Goal: Unclear: Unclear

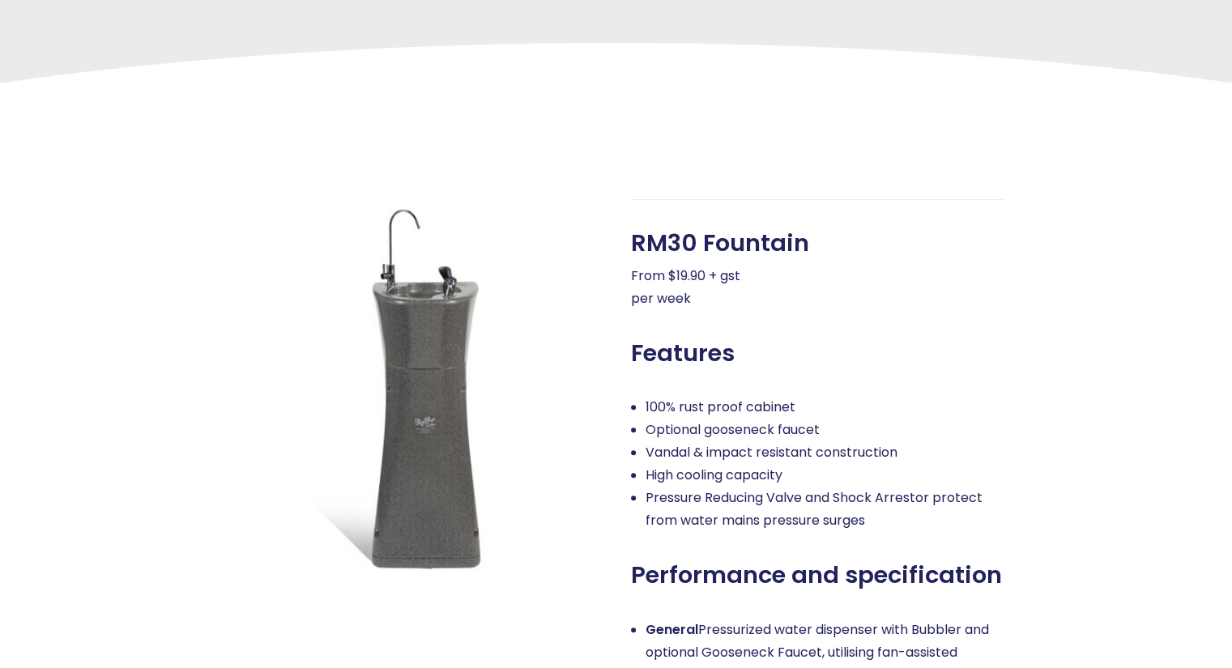
scroll to position [486, 0]
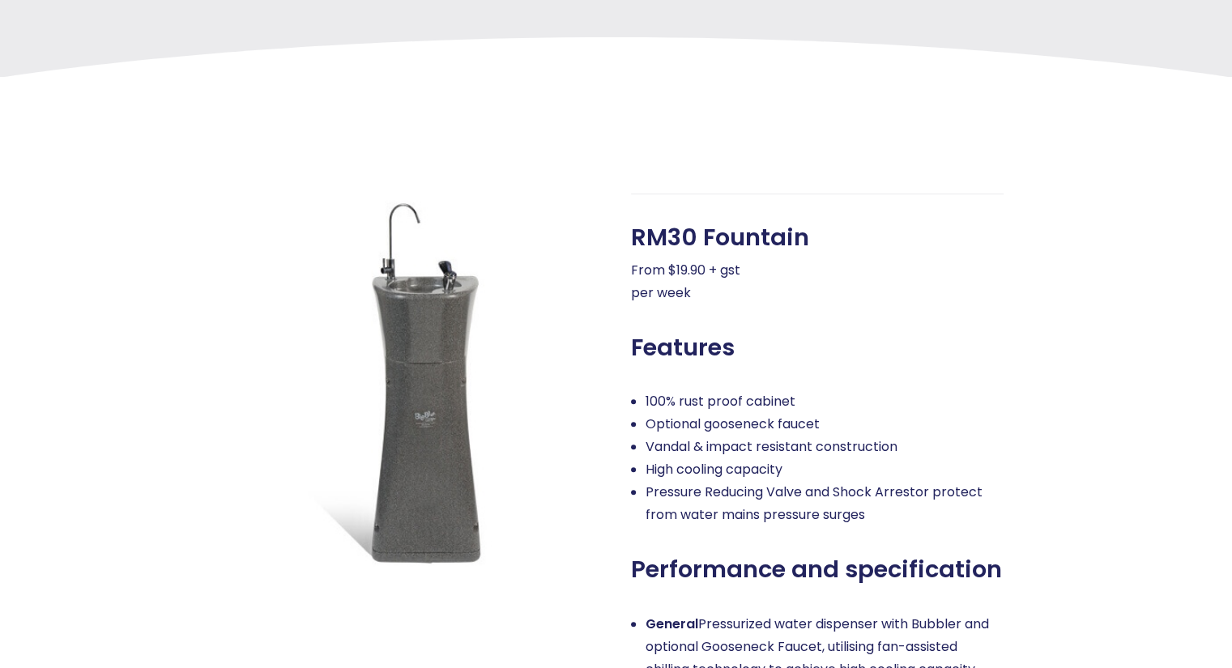
click at [747, 259] on p "From $19.90 + gst per week" at bounding box center [817, 281] width 373 height 45
click at [763, 231] on span "RM30 Fountain" at bounding box center [720, 238] width 178 height 28
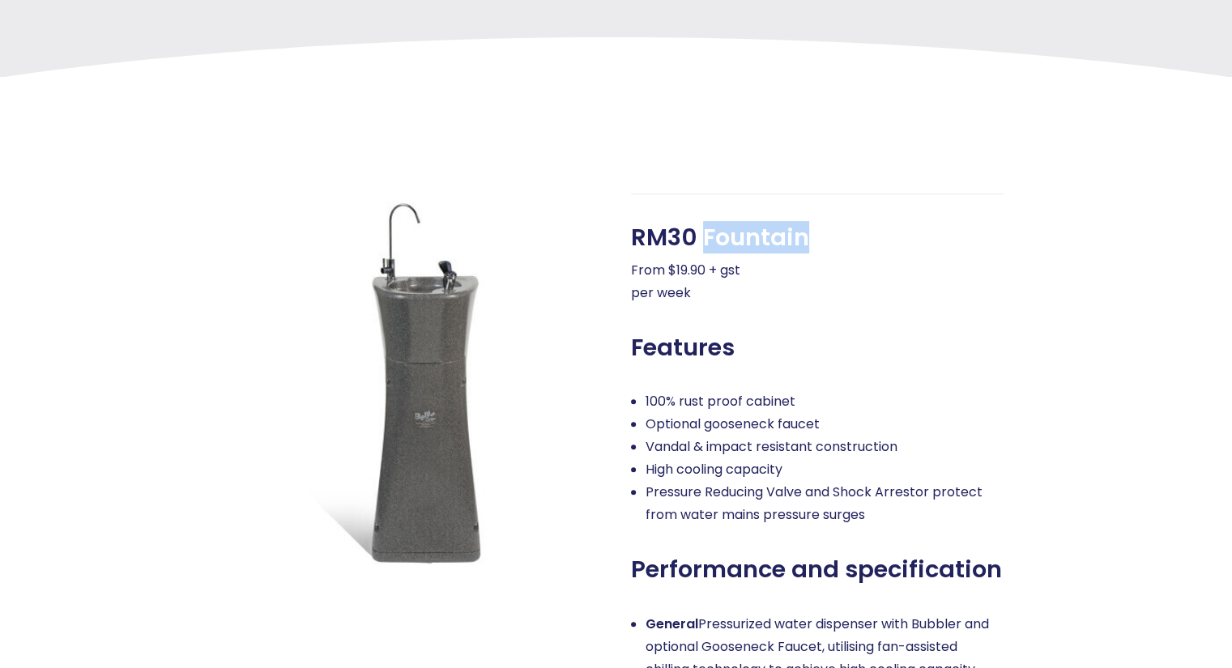
click at [763, 231] on span "RM30 Fountain" at bounding box center [720, 238] width 178 height 28
click at [758, 263] on p "From $19.90 + gst per week" at bounding box center [817, 281] width 373 height 45
click at [768, 227] on span "RM30 Fountain" at bounding box center [720, 238] width 178 height 28
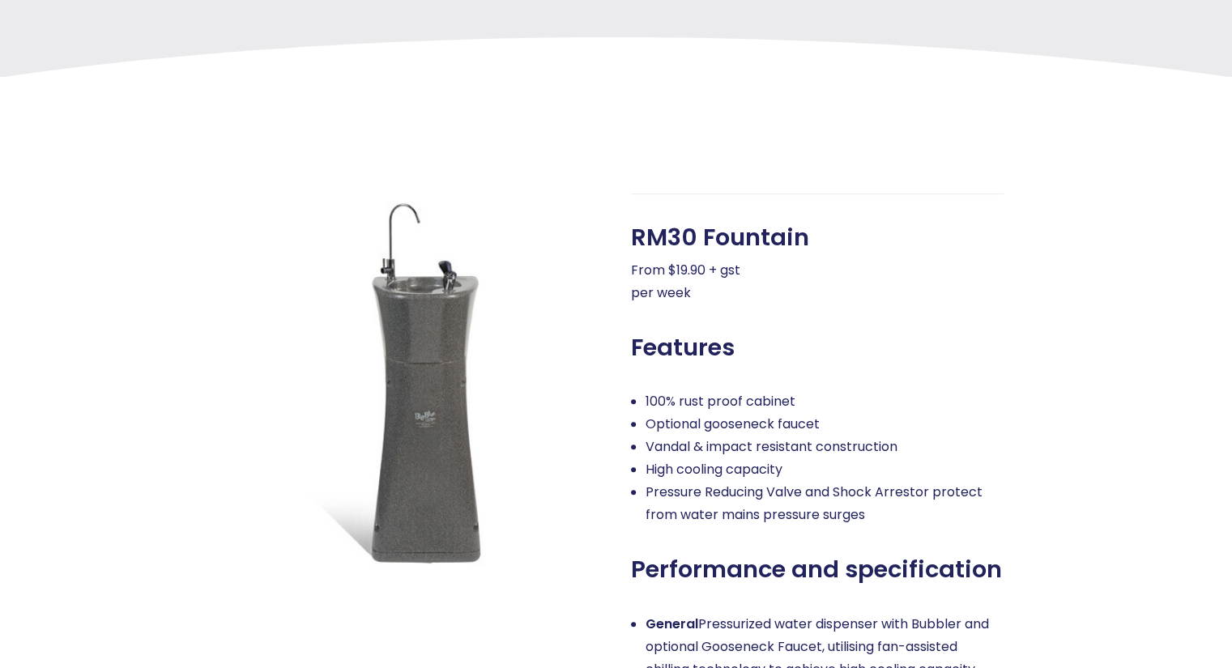
scroll to position [0, 0]
click at [768, 227] on span "RM30 Fountain" at bounding box center [720, 238] width 178 height 28
click at [745, 269] on p "From $19.90 + gst per week" at bounding box center [817, 281] width 373 height 45
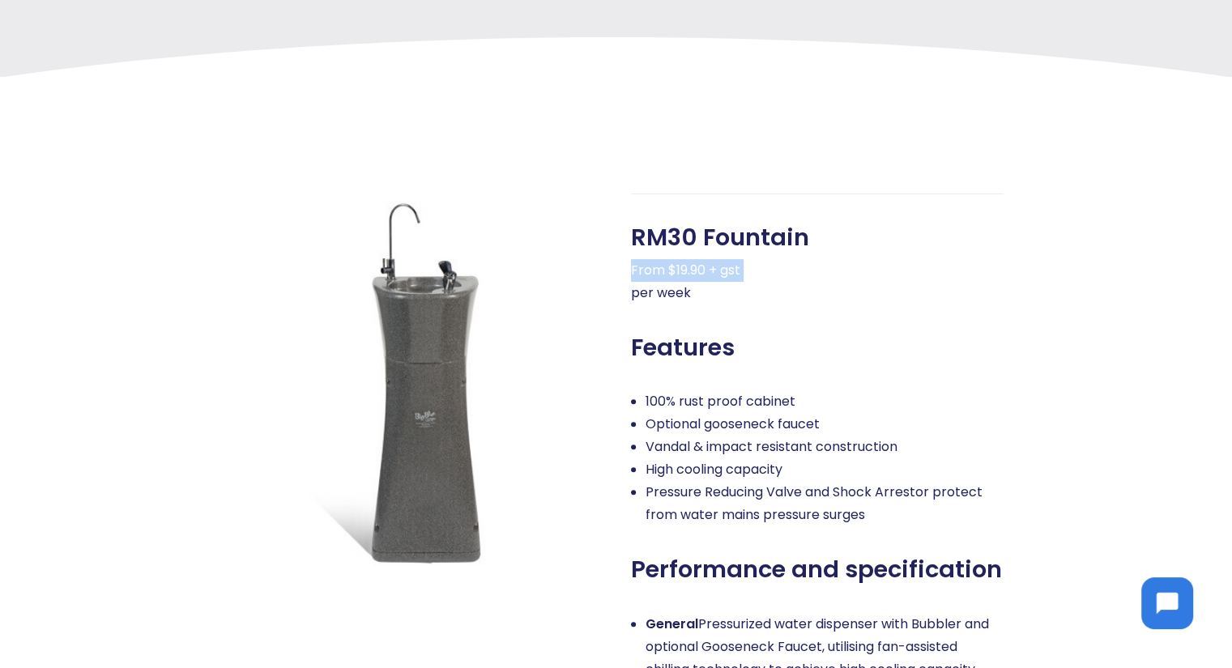
drag, startPoint x: 745, startPoint y: 269, endPoint x: 770, endPoint y: 242, distance: 36.7
click at [750, 259] on p "From $19.90 + gst per week" at bounding box center [817, 281] width 373 height 45
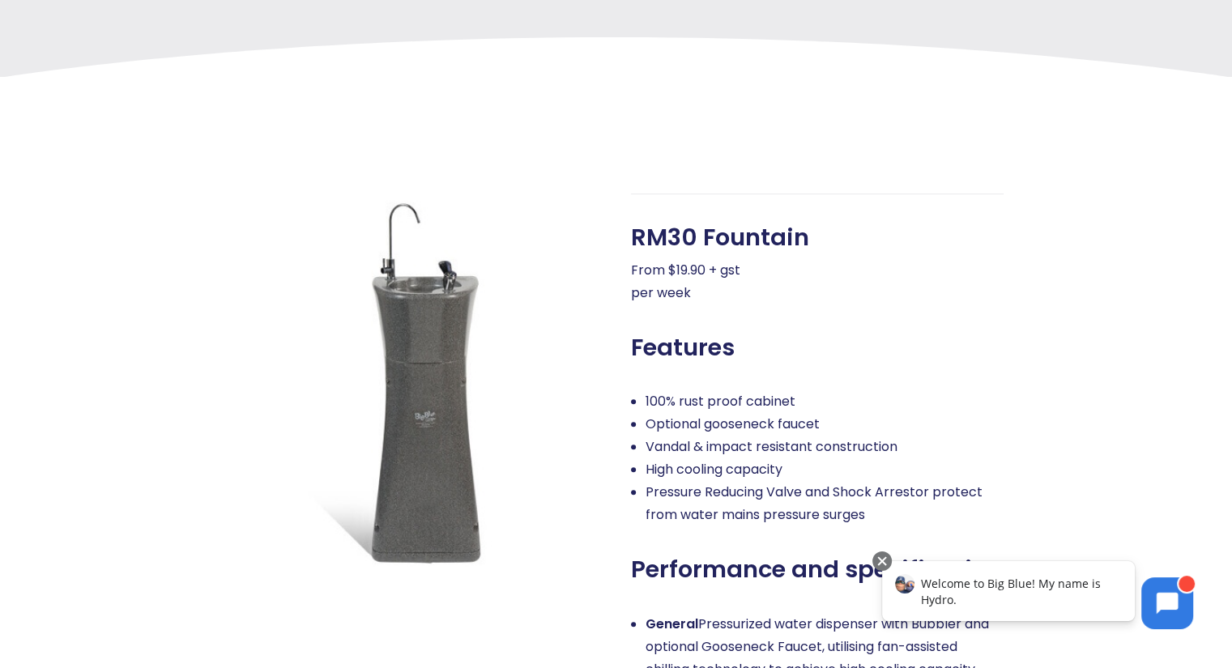
click at [815, 224] on div "RM30 Fountain From $19.90 + gst per week" at bounding box center [817, 264] width 373 height 81
click at [727, 289] on p "From $19.90 + gst per week" at bounding box center [817, 281] width 373 height 45
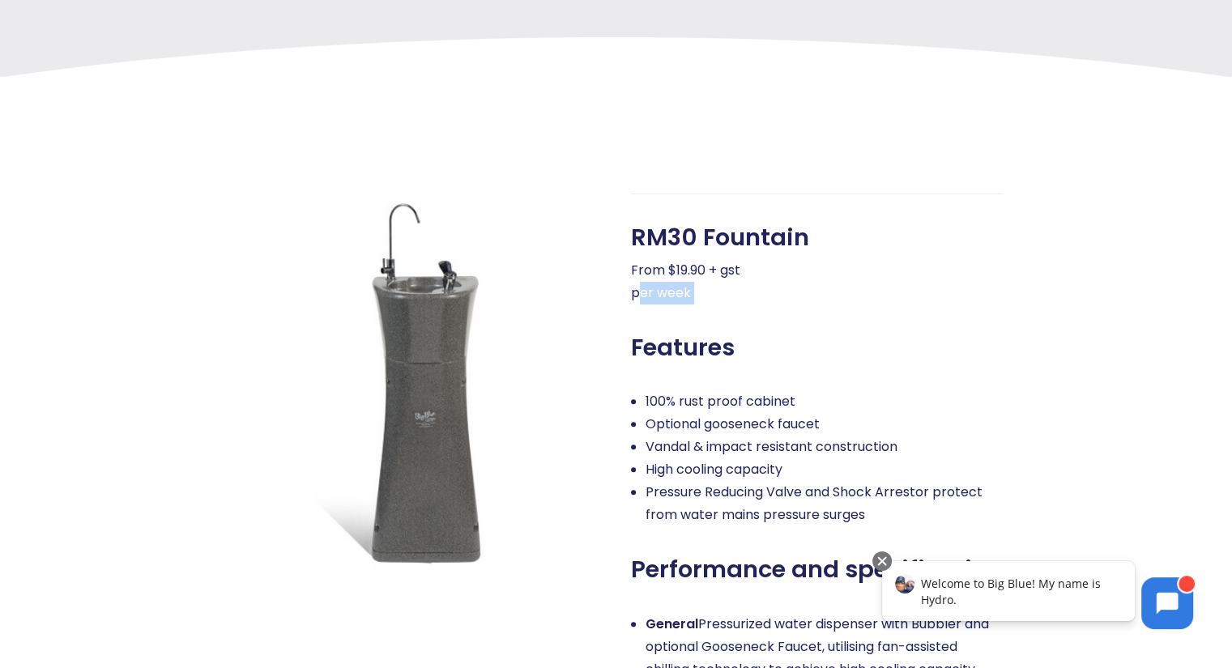
click at [727, 289] on p "From $19.90 + gst per week" at bounding box center [817, 281] width 373 height 45
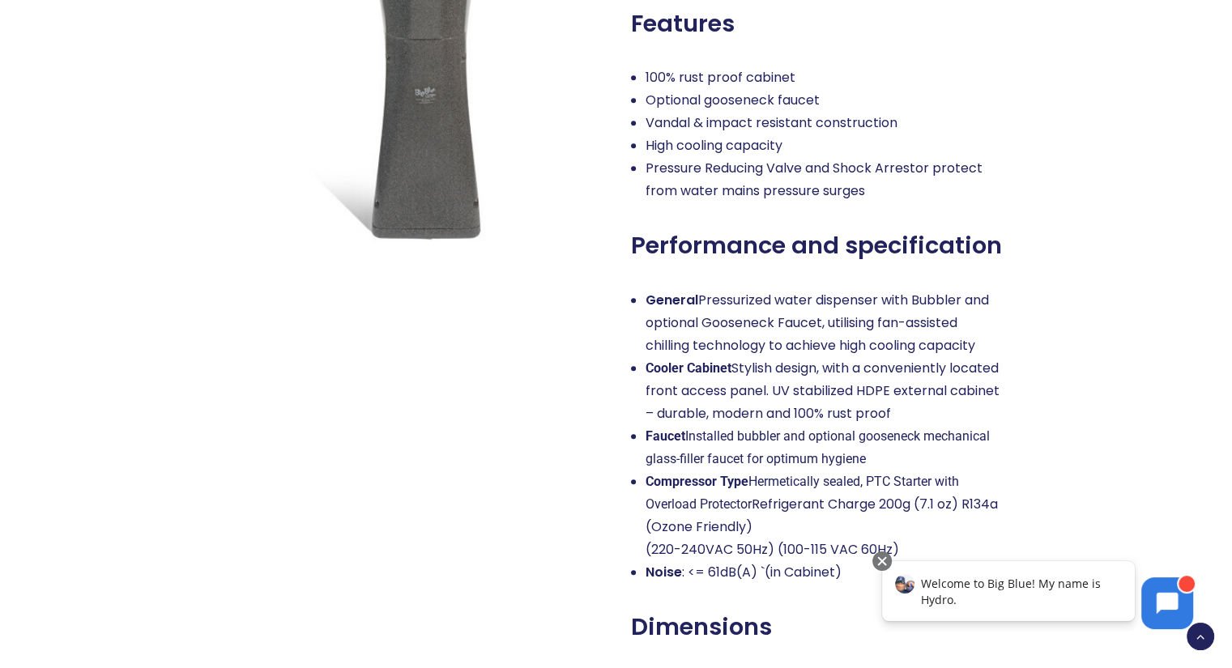
click at [924, 410] on div "Fountain Drinking Fountain Great for the gym, office, universities and high use…" at bounding box center [616, 66] width 1235 height 1567
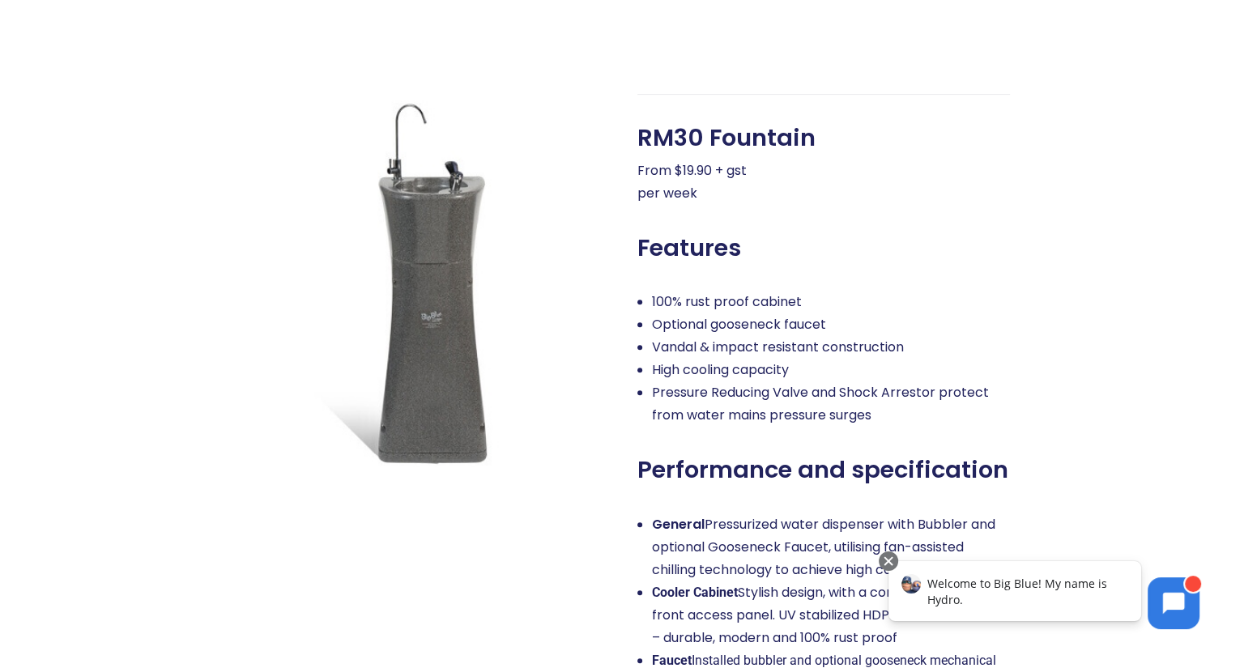
scroll to position [408, 0]
